Goal: Communication & Community: Connect with others

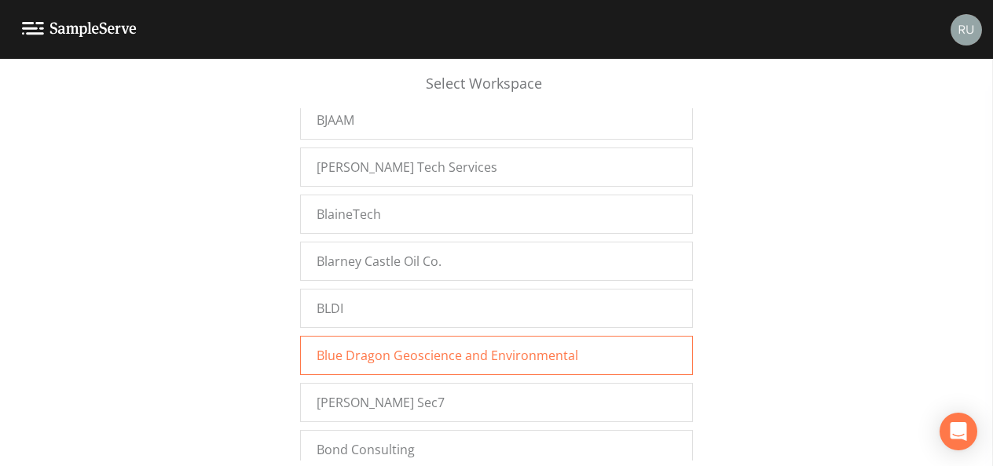
scroll to position [3770, 0]
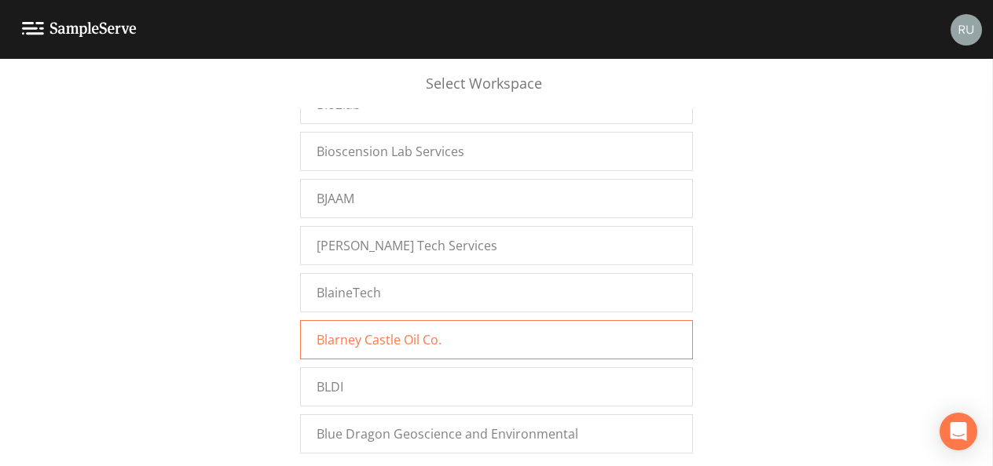
click at [397, 331] on span "Blarney Castle Oil Co." at bounding box center [378, 340] width 125 height 19
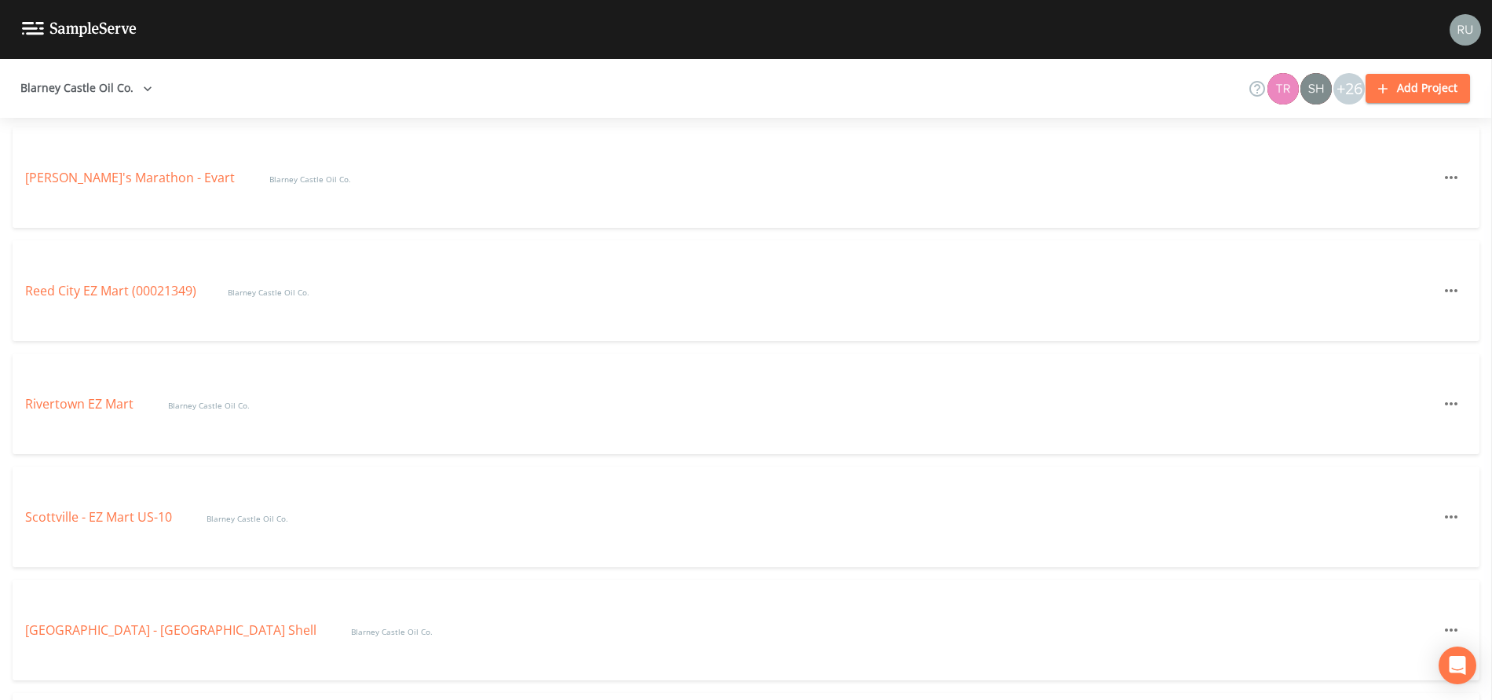
scroll to position [3181, 0]
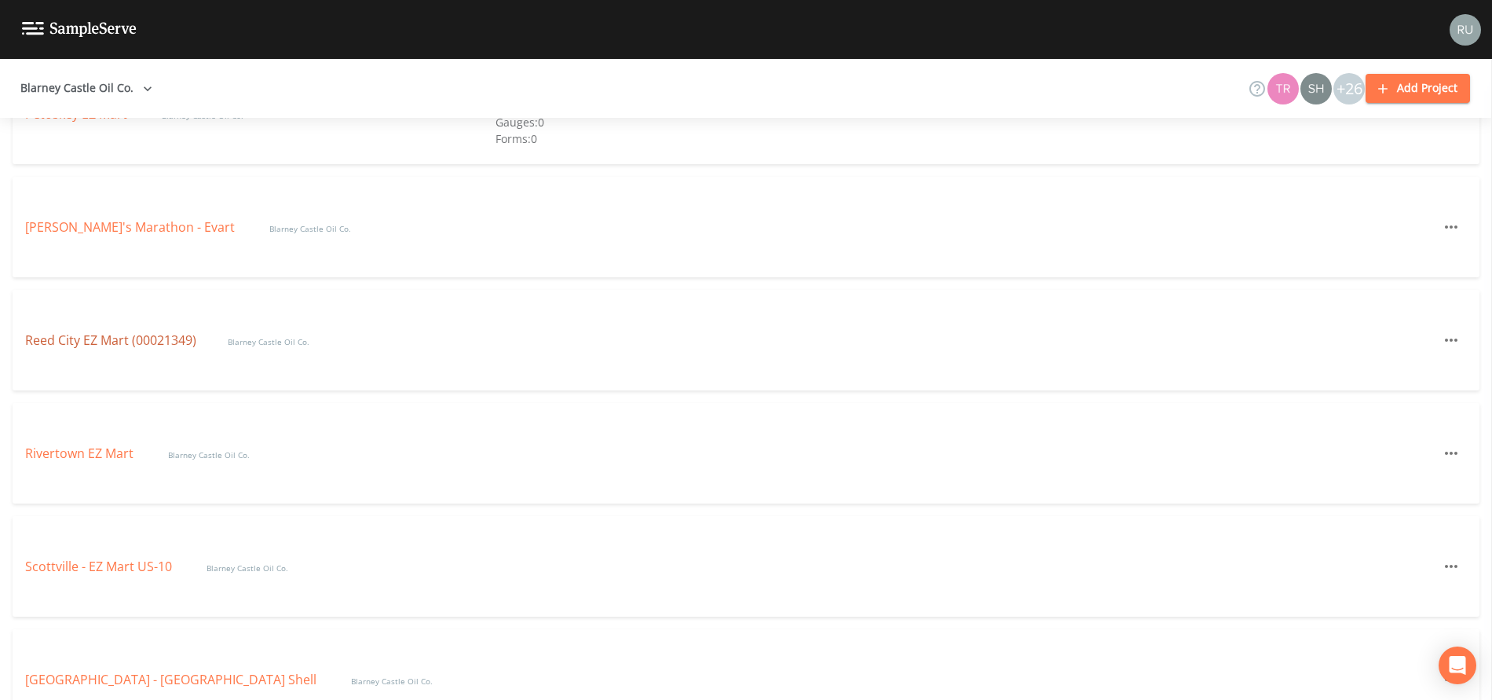
click at [145, 338] on link "Reed City EZ Mart (00021349)" at bounding box center [110, 339] width 171 height 17
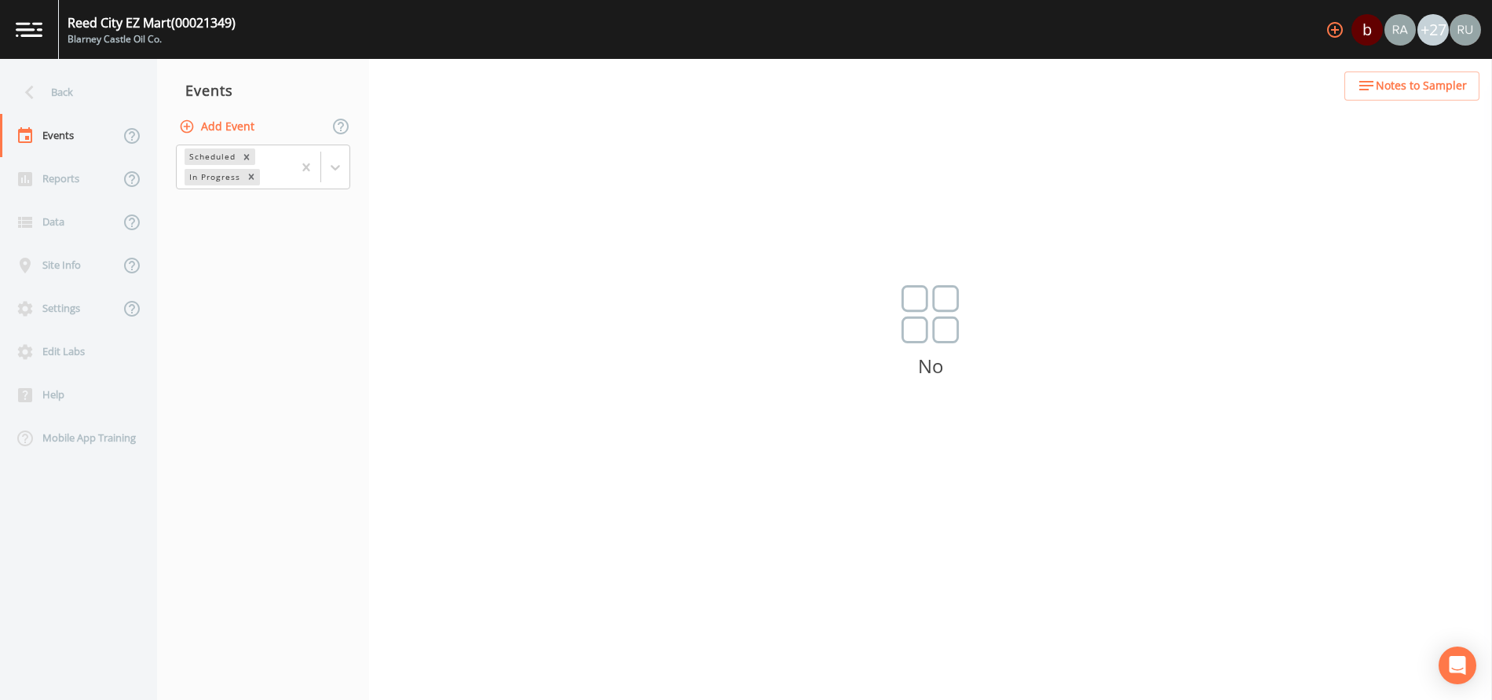
click at [1338, 27] on icon "button" at bounding box center [1335, 29] width 19 height 19
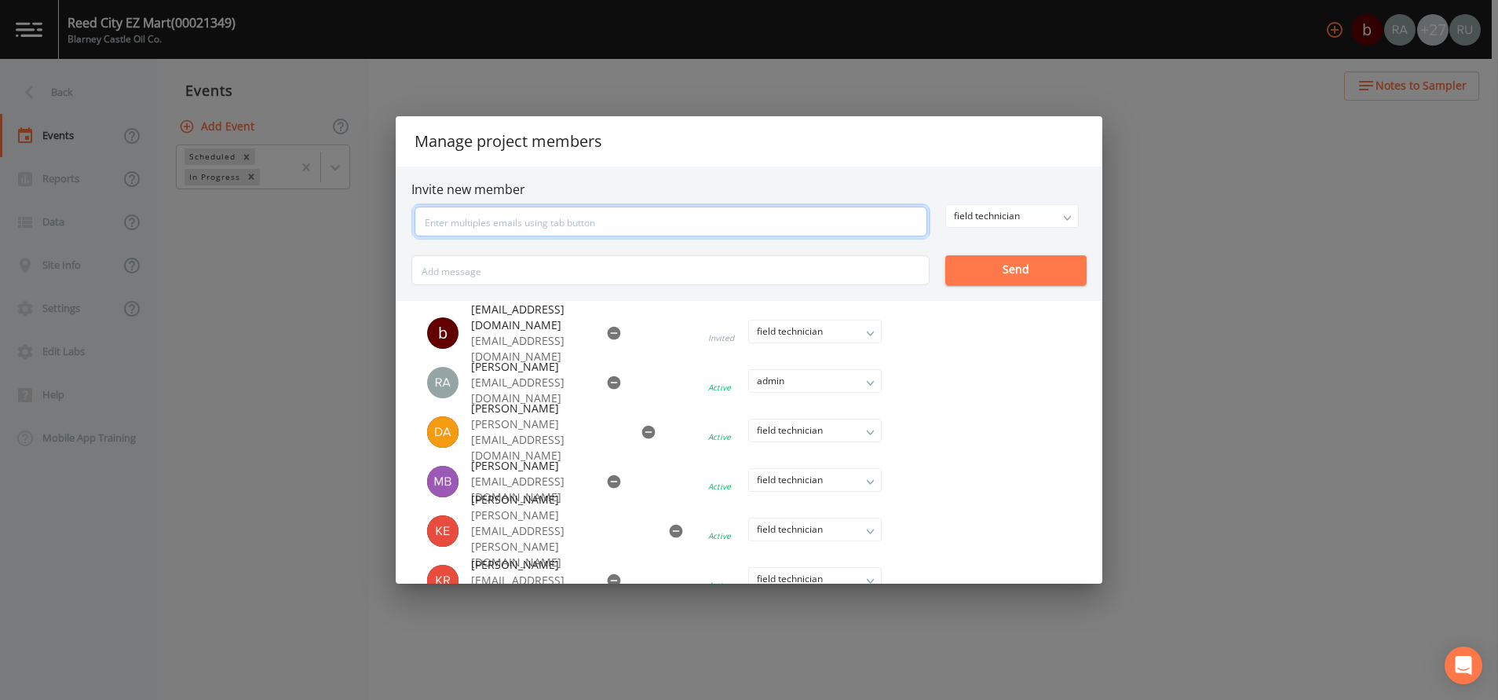
click at [575, 224] on input "text" at bounding box center [671, 222] width 513 height 30
click at [629, 226] on input "text" at bounding box center [671, 222] width 513 height 30
paste input "bo@dcr-services.com"
type input "bo@dcr-services.com"
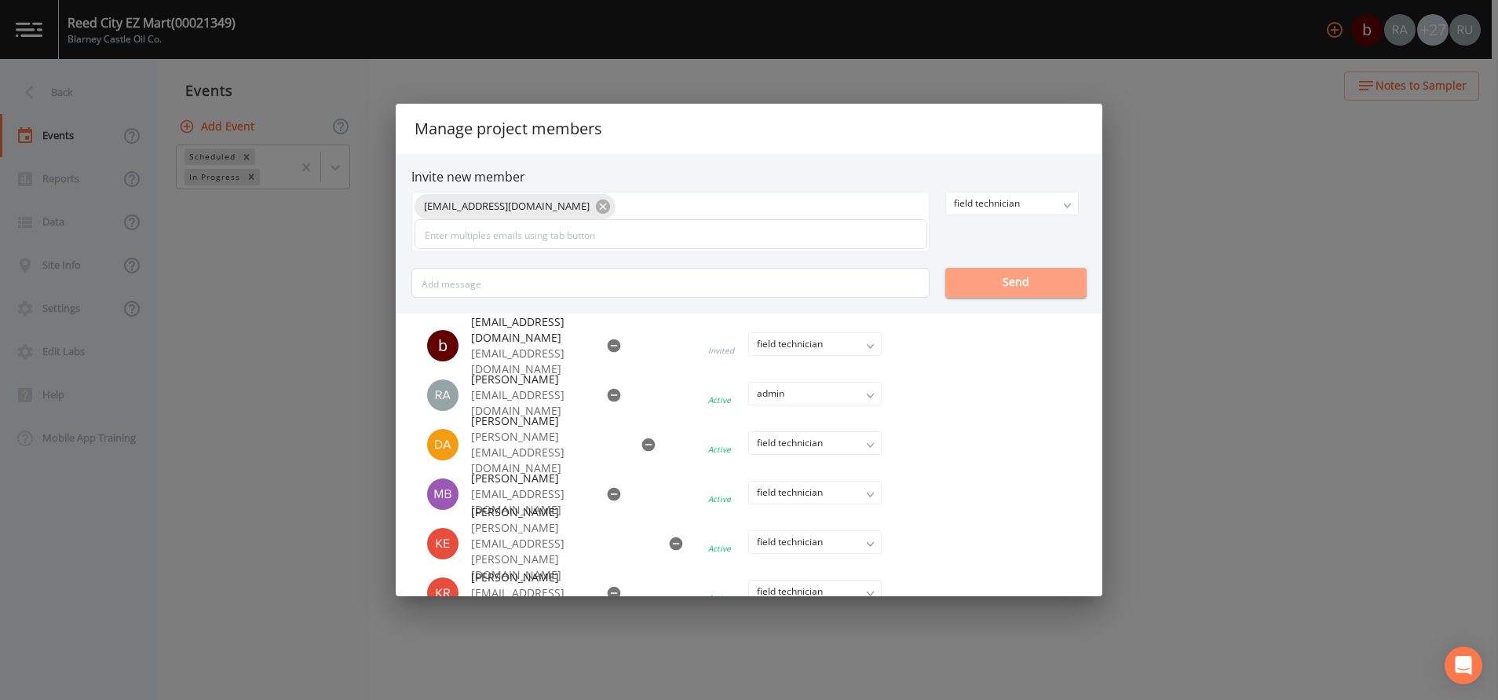
click at [1007, 273] on button "Send" at bounding box center [1016, 283] width 141 height 30
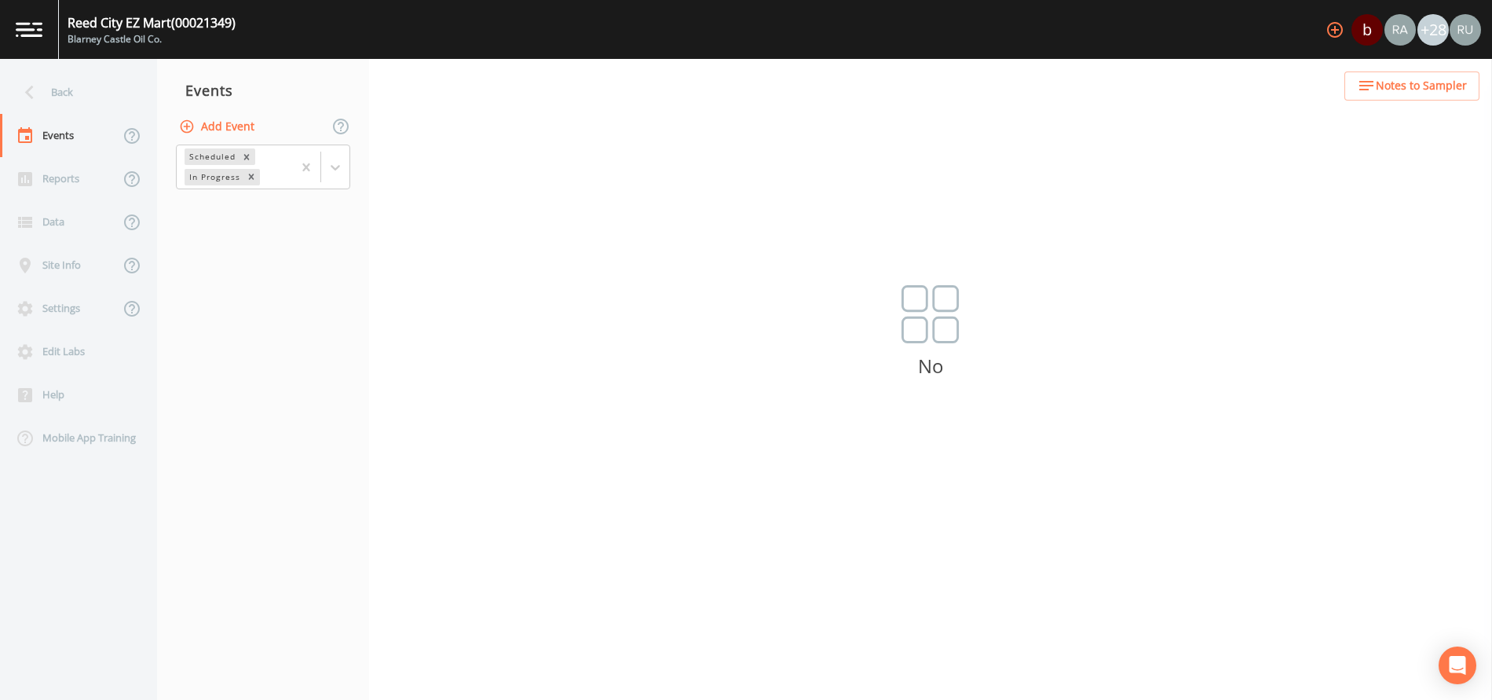
click at [1330, 34] on icon "button" at bounding box center [1335, 30] width 16 height 16
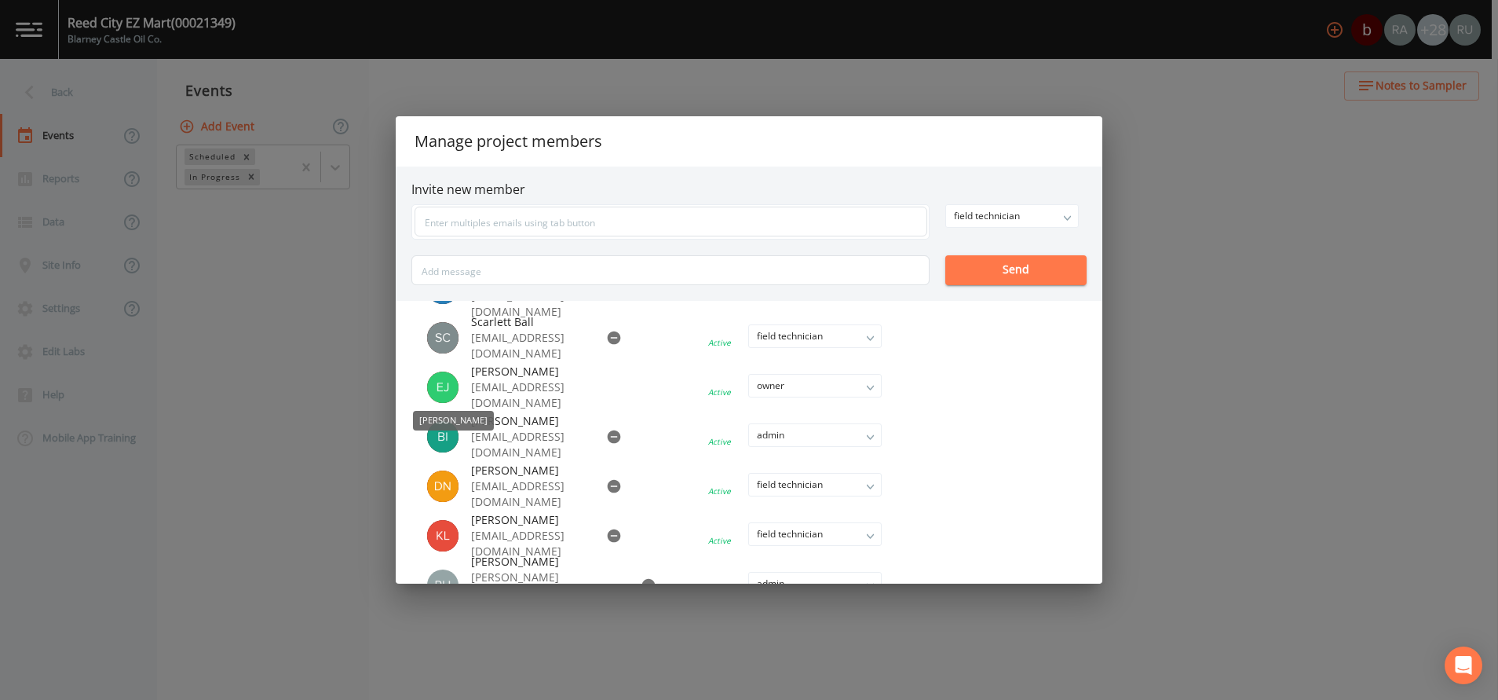
scroll to position [825, 0]
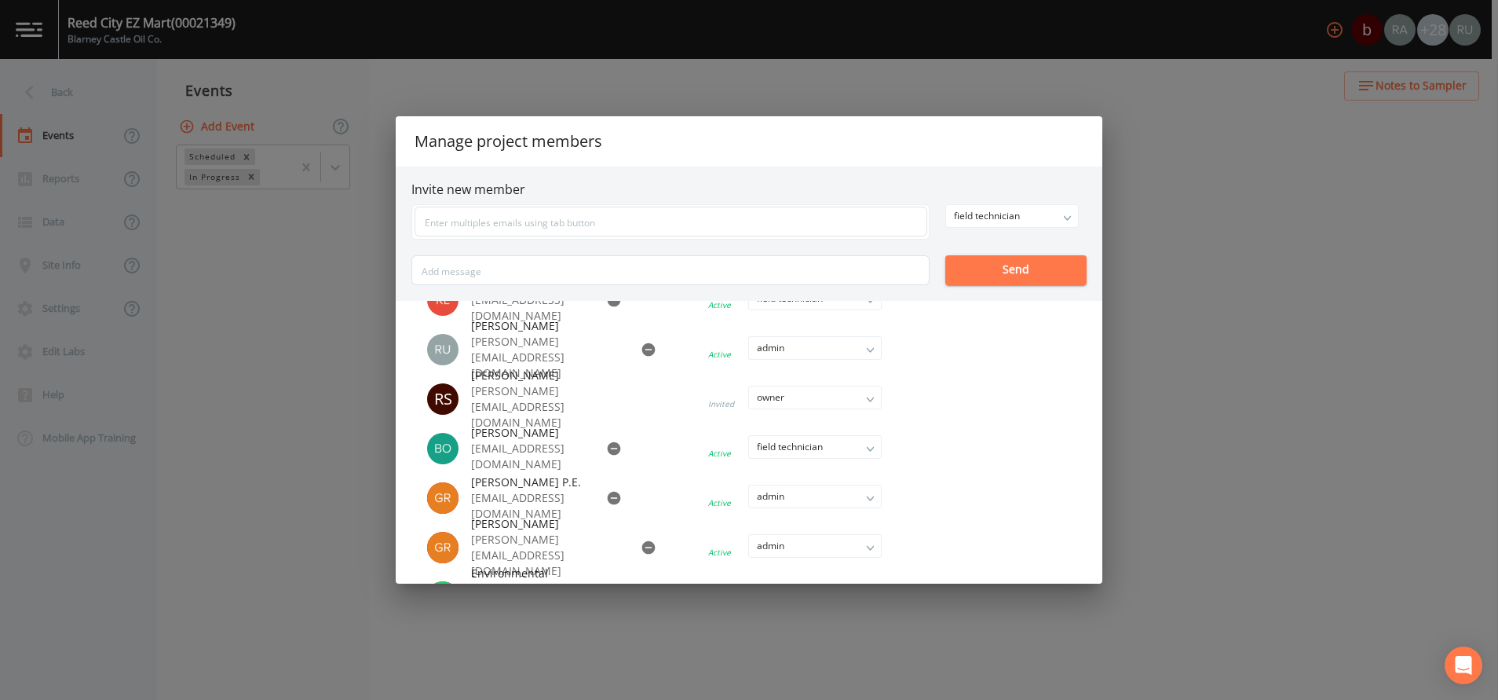
click at [409, 409] on ul "b bhu@dcr-services.com bhu@dcr-services.com Invited field technician owner admi…" at bounding box center [749, 442] width 707 height 283
click at [608, 495] on icon "button" at bounding box center [614, 497] width 13 height 13
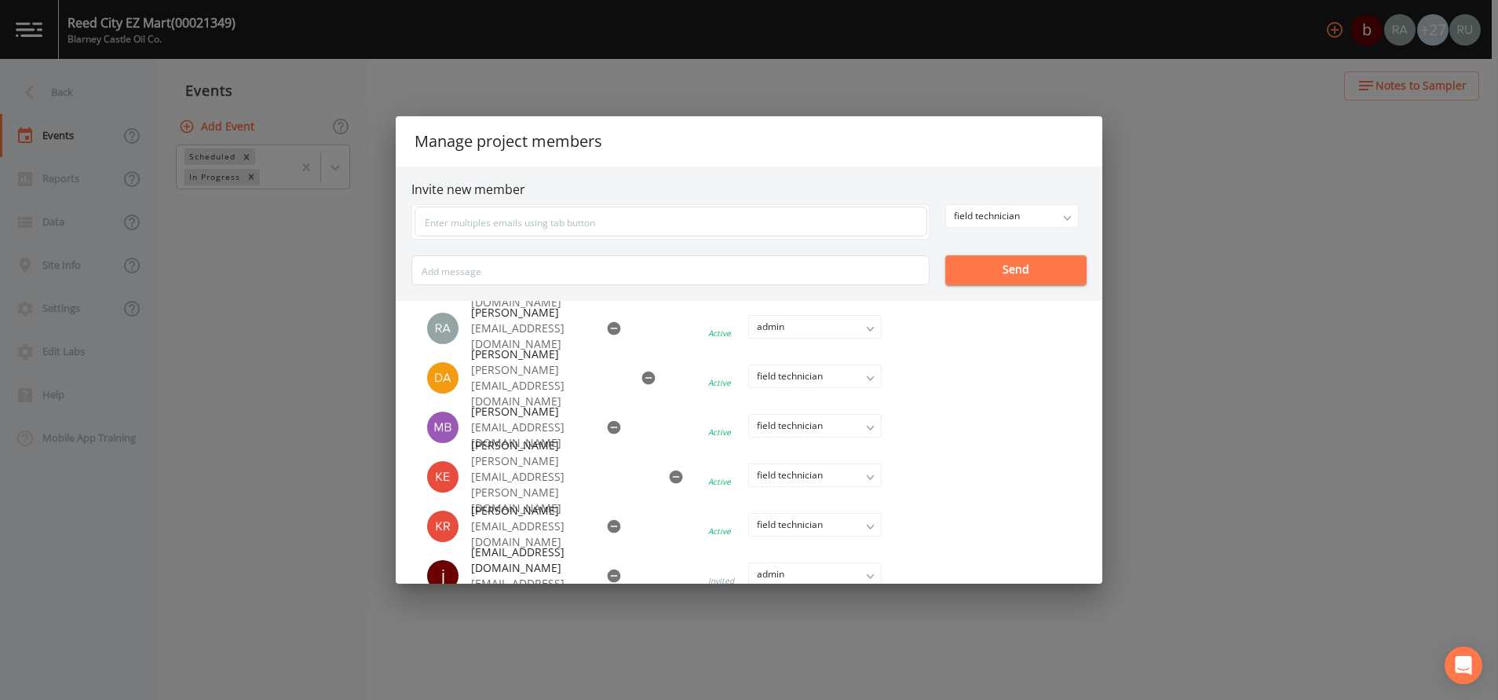
scroll to position [0, 0]
